Goal: Information Seeking & Learning: Learn about a topic

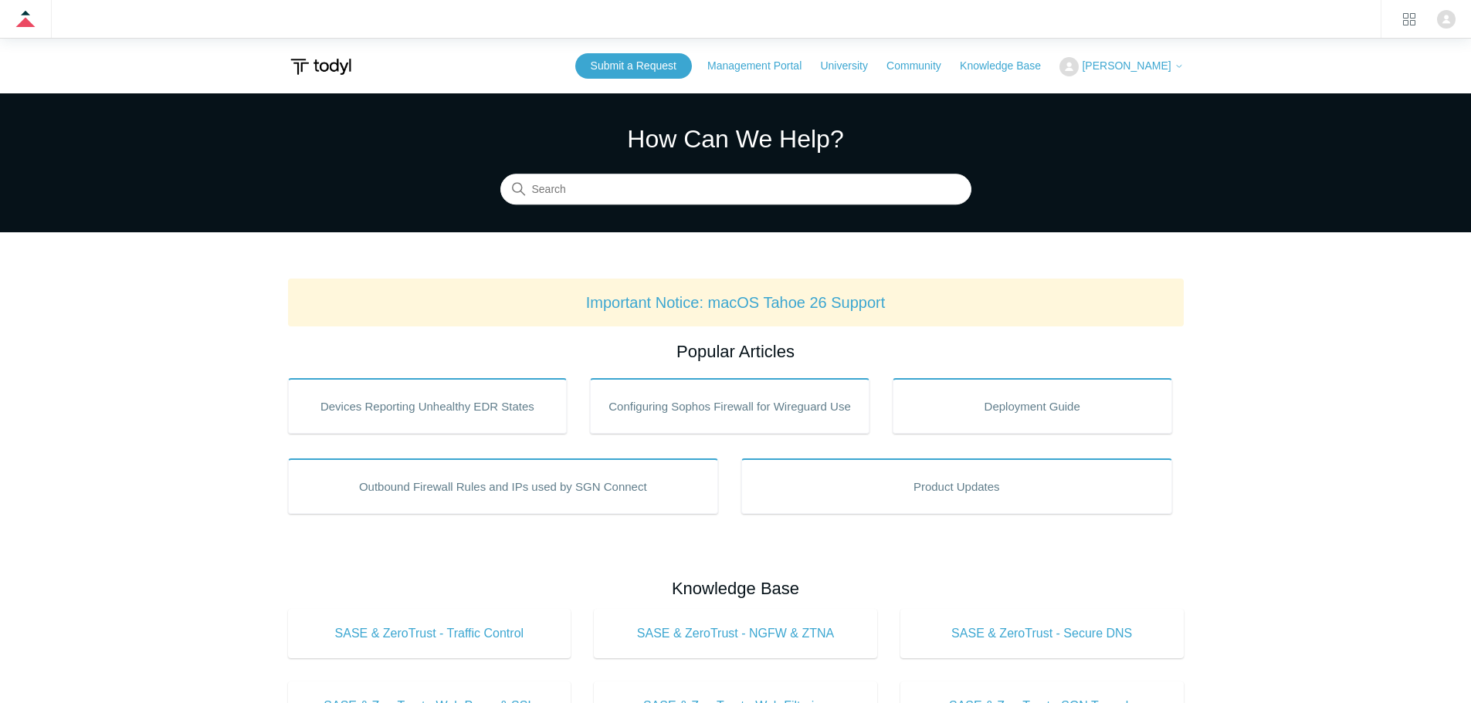
drag, startPoint x: 0, startPoint y: 0, endPoint x: 547, endPoint y: 15, distance: 546.8
click at [547, 15] on zd-hc-navbar at bounding box center [735, 19] width 1471 height 39
click at [572, 197] on input "Search" at bounding box center [735, 189] width 471 height 31
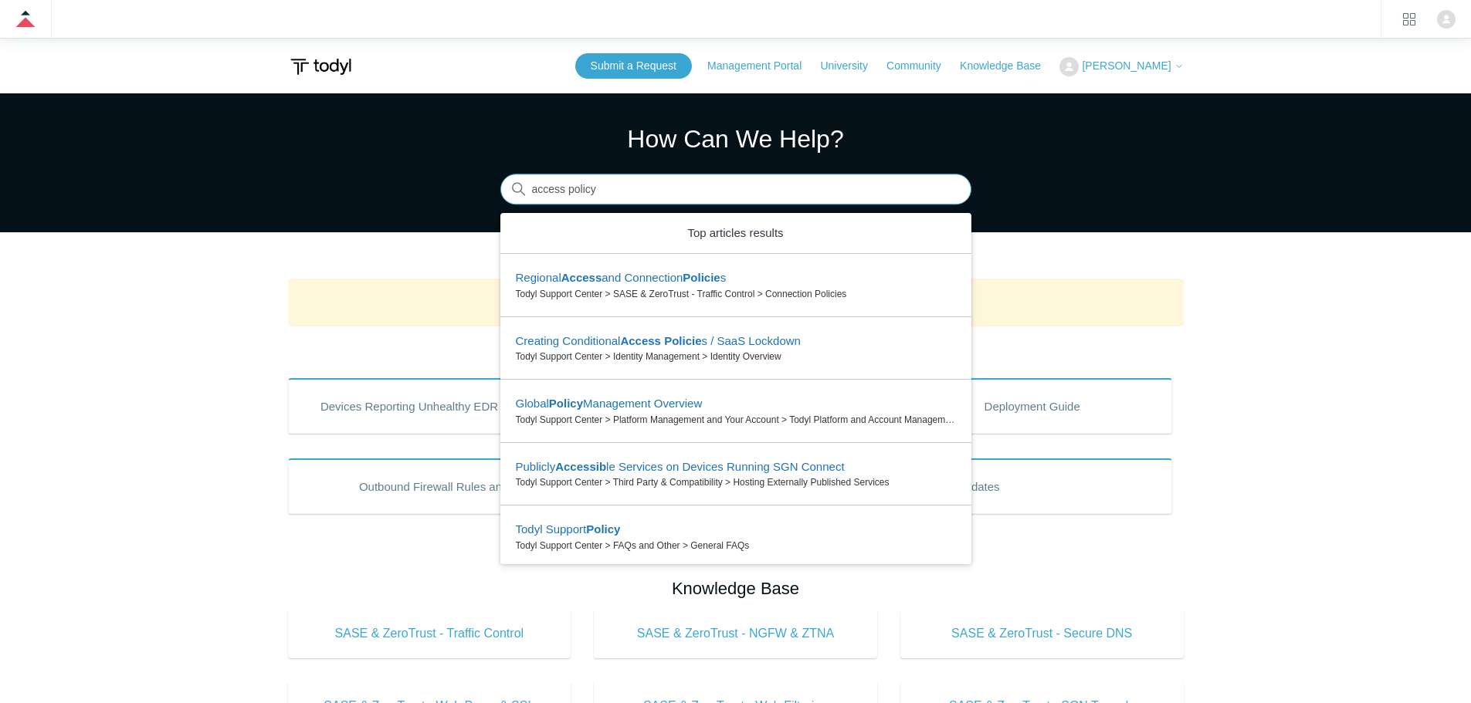
type input "access policy"
